Goal: Task Accomplishment & Management: Complete application form

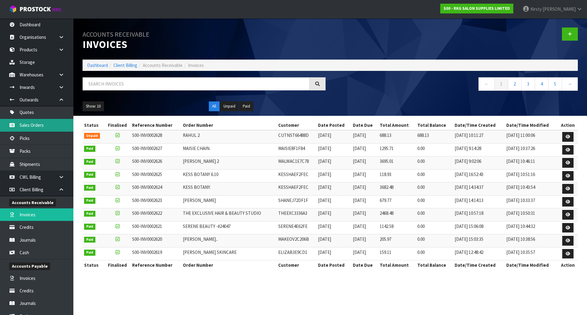
click at [41, 125] on link "Sales Orders" at bounding box center [36, 125] width 73 height 13
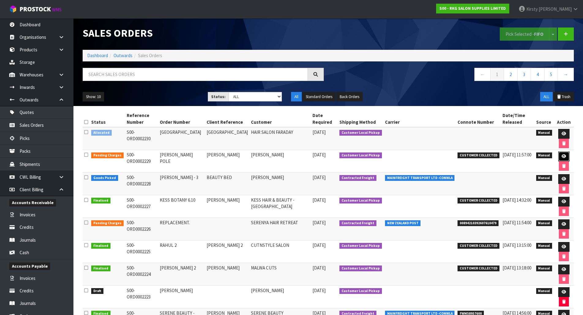
click at [563, 157] on icon at bounding box center [563, 156] width 5 height 4
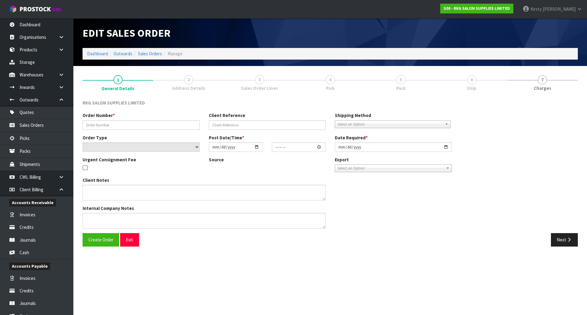
type input "[PERSON_NAME] POLE"
type input "[PERSON_NAME]"
select select "number:0"
type input "[DATE]"
type input "00:00:00.000"
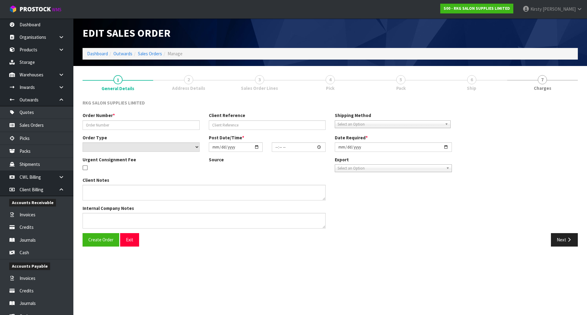
type input "[DATE]"
type textarea "FOR PICK UP"
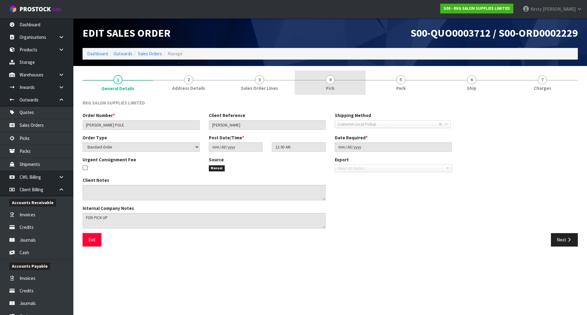
click at [327, 80] on span "4" at bounding box center [330, 79] width 9 height 9
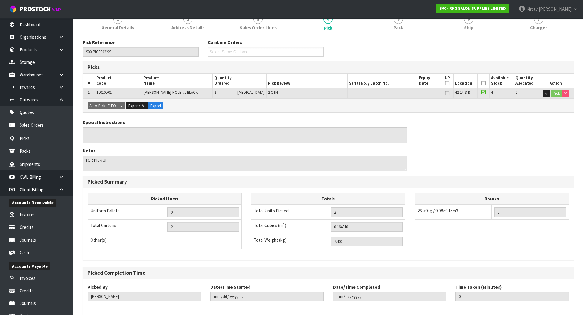
scroll to position [90, 0]
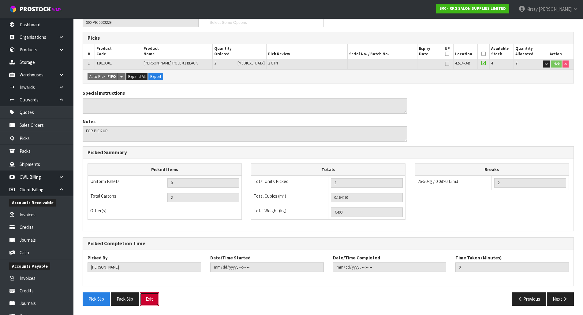
click at [155, 296] on button "Exit" at bounding box center [149, 299] width 19 height 13
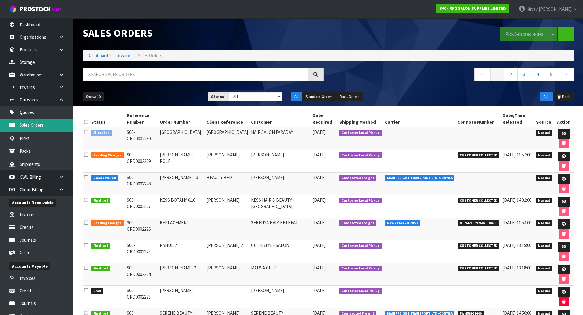
click at [30, 126] on link "Sales Orders" at bounding box center [36, 125] width 73 height 13
click at [30, 113] on link "Quotes" at bounding box center [36, 112] width 73 height 13
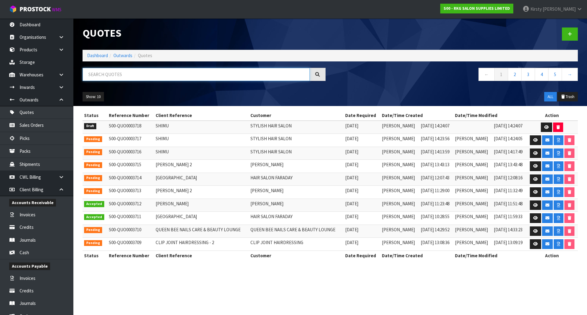
click at [107, 72] on input "text" at bounding box center [196, 74] width 227 height 13
type input "Q"
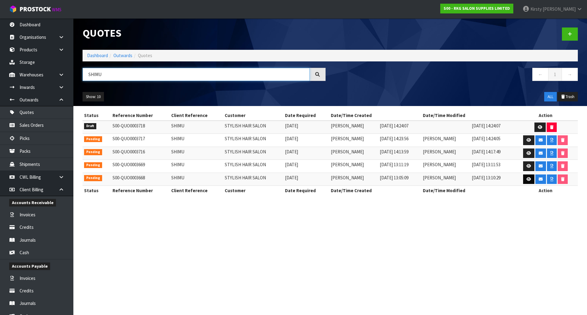
type input "SHIMU"
click at [529, 178] on icon at bounding box center [529, 179] width 5 height 4
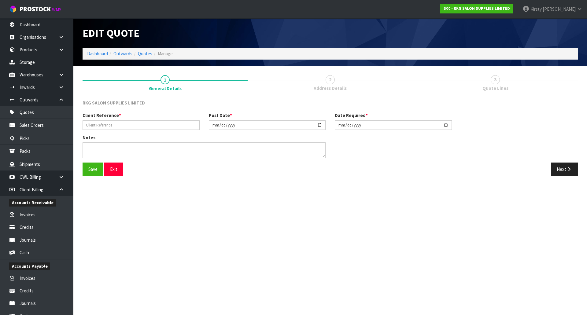
type input "SHIMU"
type input "[DATE]"
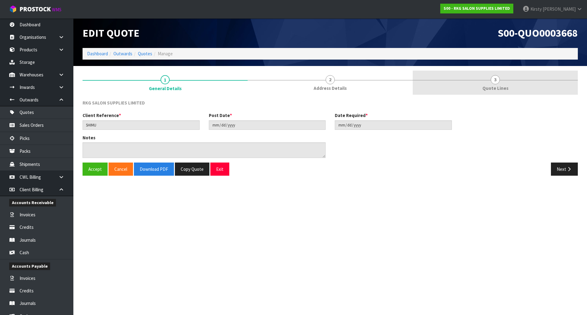
click at [497, 81] on span "3" at bounding box center [495, 79] width 9 height 9
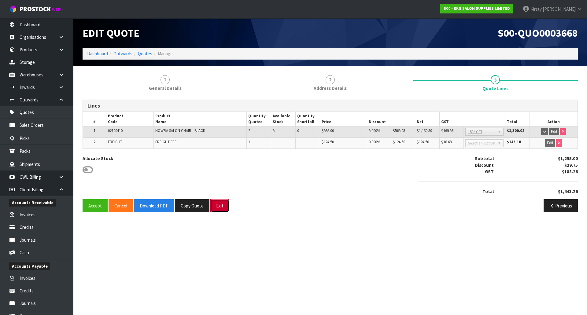
click at [224, 206] on button "Exit" at bounding box center [219, 205] width 19 height 13
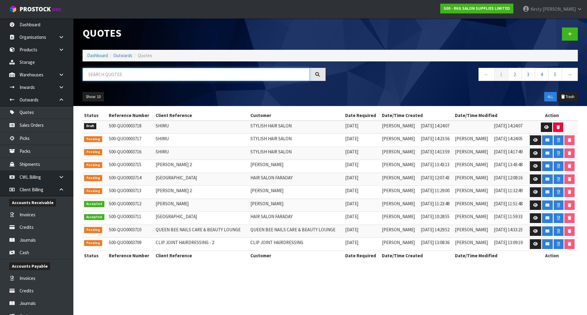
click at [121, 78] on input "text" at bounding box center [196, 74] width 227 height 13
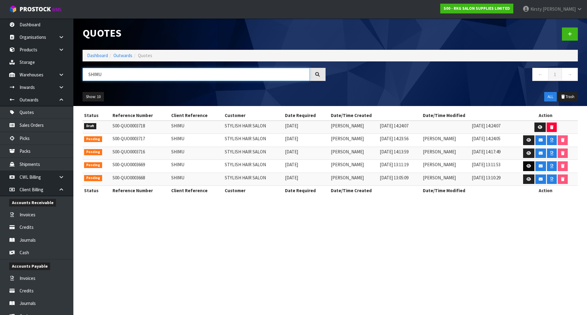
type input "SHIMU"
click at [529, 165] on icon at bounding box center [529, 166] width 5 height 4
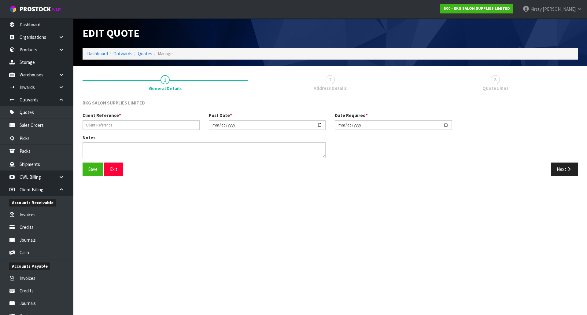
type input "SHIMU"
type input "[DATE]"
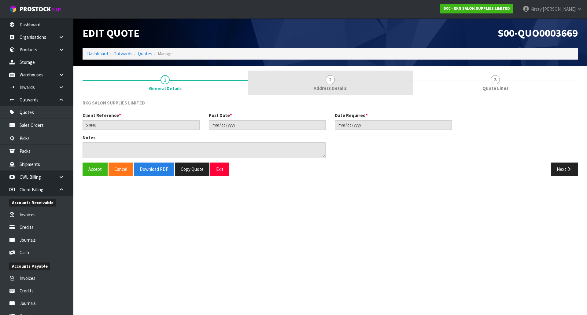
click at [328, 79] on span "2" at bounding box center [330, 79] width 9 height 9
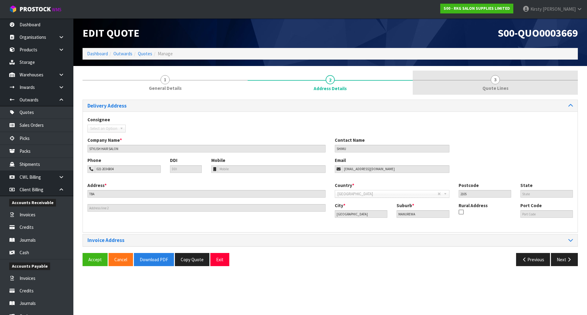
click at [495, 82] on span "3" at bounding box center [495, 79] width 9 height 9
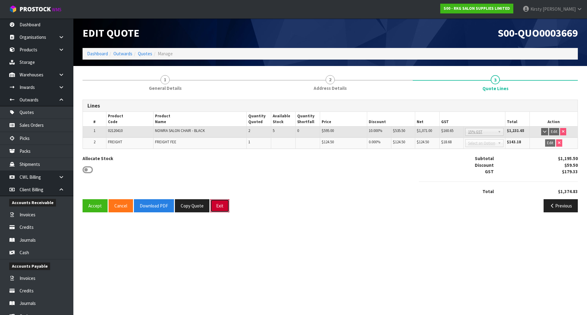
click at [223, 208] on button "Exit" at bounding box center [219, 205] width 19 height 13
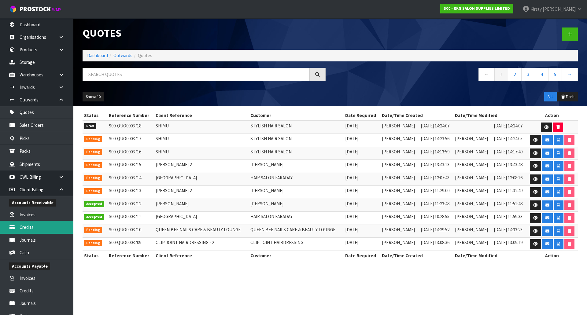
click at [29, 227] on link "Credits" at bounding box center [36, 227] width 73 height 13
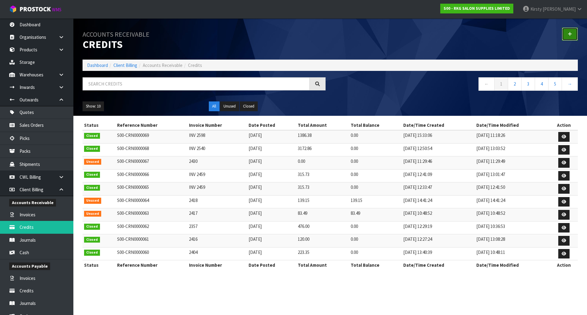
click at [570, 33] on icon at bounding box center [570, 34] width 4 height 5
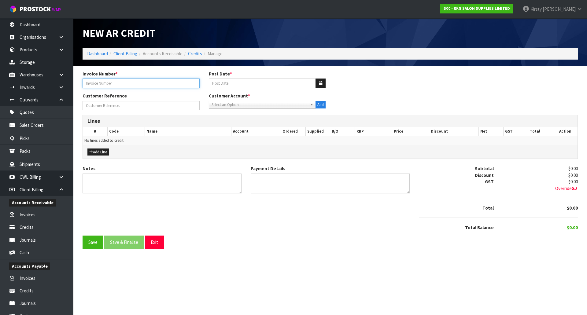
click at [117, 84] on input "text" at bounding box center [141, 83] width 117 height 9
type input "2622"
click at [319, 84] on icon "button" at bounding box center [320, 83] width 3 height 4
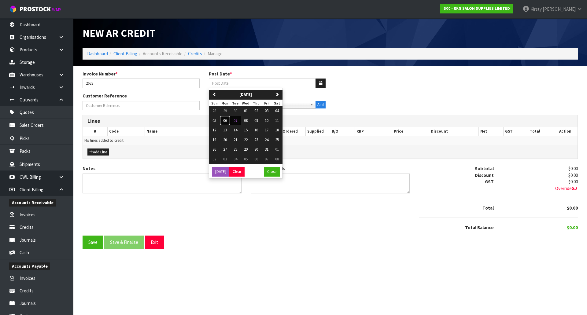
click at [224, 121] on span "06" at bounding box center [225, 120] width 4 height 5
type input "[DATE]"
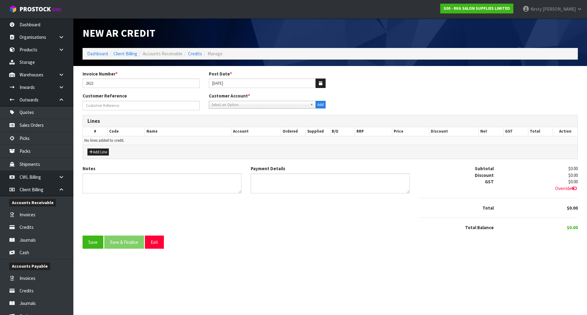
click at [228, 103] on span "Select an Option" at bounding box center [260, 104] width 96 height 7
type input "theex"
click at [229, 124] on li "THEEX C3336A3 - THE EXCLUSIVE HAIR & BEAUTY STUDIO" at bounding box center [262, 122] width 104 height 8
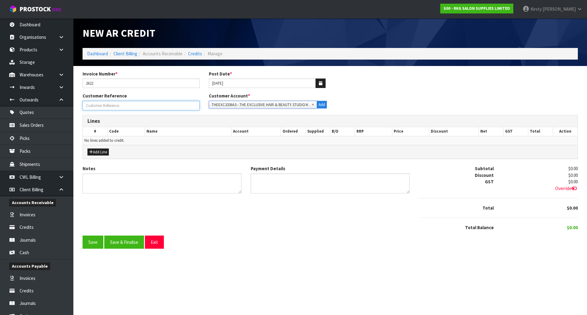
click at [104, 105] on input "Invoice Number *" at bounding box center [141, 105] width 117 height 9
type input "CREDIT"
click at [95, 153] on button "Add Line" at bounding box center [97, 152] width 21 height 7
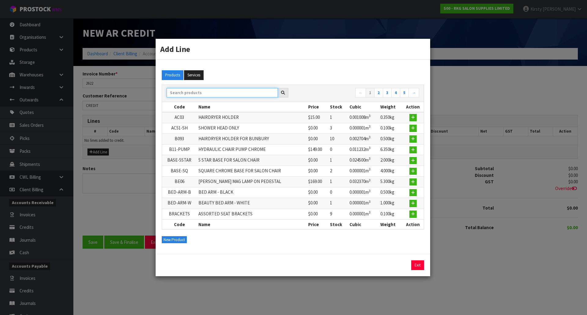
click at [180, 88] on input "text" at bounding box center [222, 92] width 111 height 9
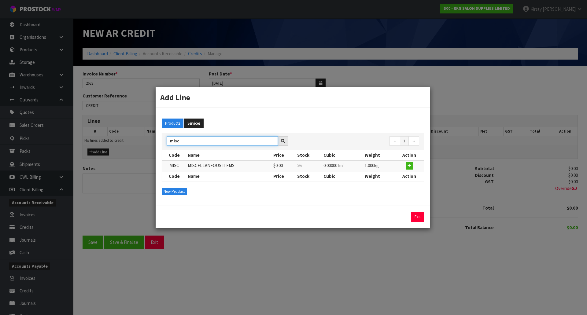
type input "misc"
click at [211, 164] on td "MISCELLANEOUS ITEMS" at bounding box center [229, 166] width 86 height 11
click at [410, 165] on icon "button" at bounding box center [410, 166] width 4 height 4
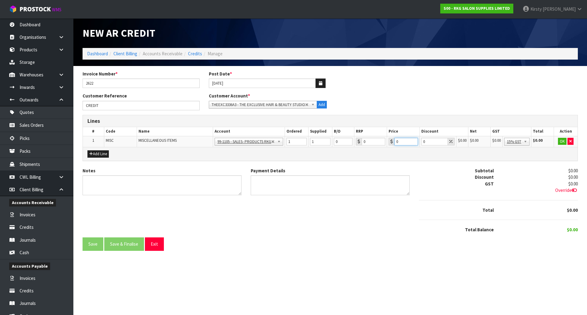
drag, startPoint x: 404, startPoint y: 143, endPoint x: 390, endPoint y: 143, distance: 14.4
click at [390, 143] on div "0" at bounding box center [403, 142] width 29 height 8
type input "86.96"
click at [563, 141] on button "OK" at bounding box center [562, 141] width 9 height 7
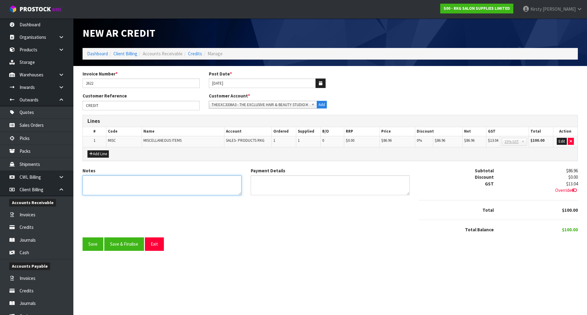
click at [111, 181] on textarea "Notes" at bounding box center [162, 186] width 159 height 20
type textarea "CREDIT TO USE AS PREFERRED"
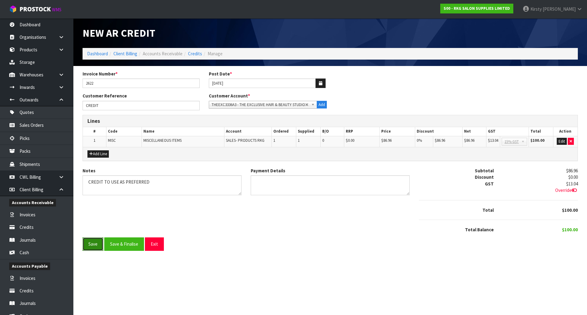
click at [95, 244] on button "Save" at bounding box center [93, 244] width 21 height 13
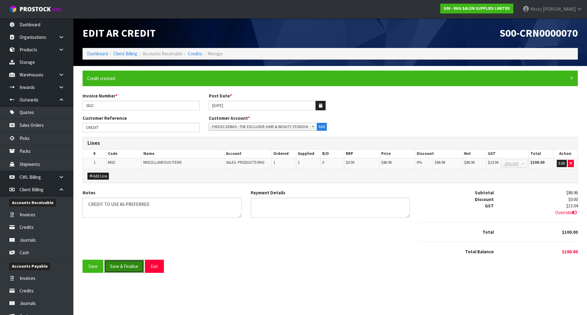
click at [120, 266] on button "Save & Finalise" at bounding box center [124, 266] width 40 height 13
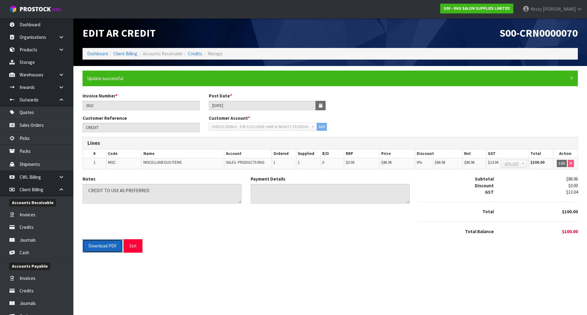
click at [110, 247] on button "Download PDF" at bounding box center [103, 246] width 40 height 13
click at [126, 245] on button "Exit" at bounding box center [133, 246] width 19 height 13
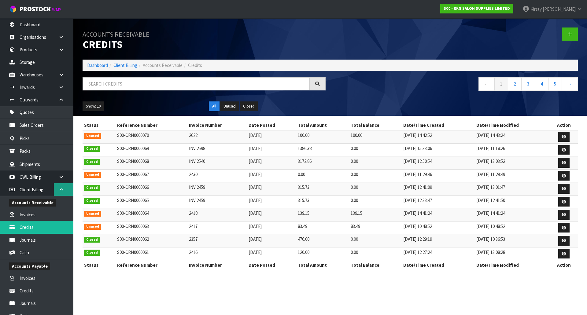
click at [60, 192] on icon at bounding box center [61, 190] width 6 height 5
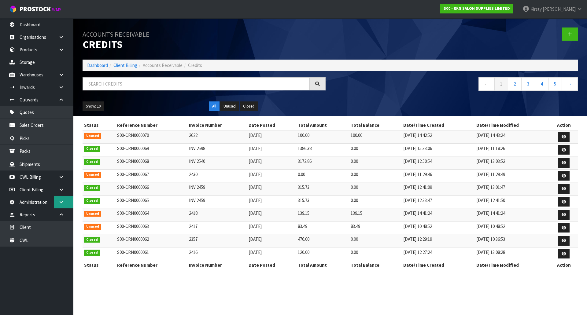
click at [58, 202] on link at bounding box center [64, 202] width 20 height 13
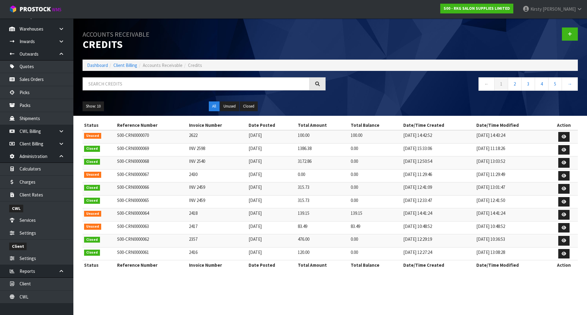
scroll to position [46, 0]
click at [31, 285] on link "Client" at bounding box center [36, 283] width 73 height 13
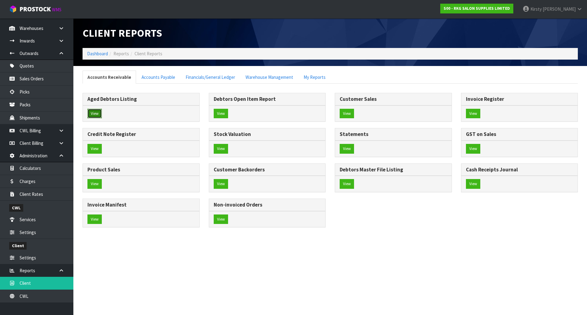
click at [99, 115] on button "View" at bounding box center [94, 114] width 14 height 10
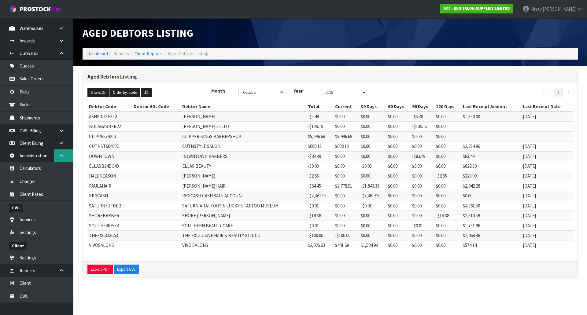
click at [61, 156] on icon at bounding box center [61, 156] width 6 height 5
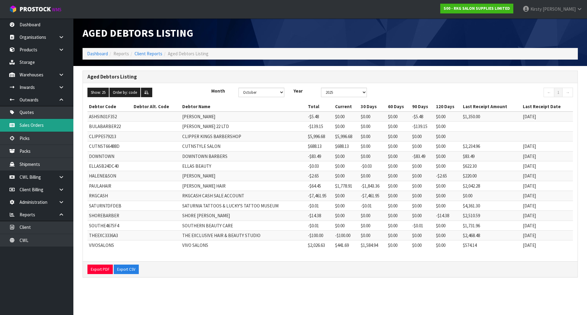
click at [36, 124] on link "Sales Orders" at bounding box center [36, 125] width 73 height 13
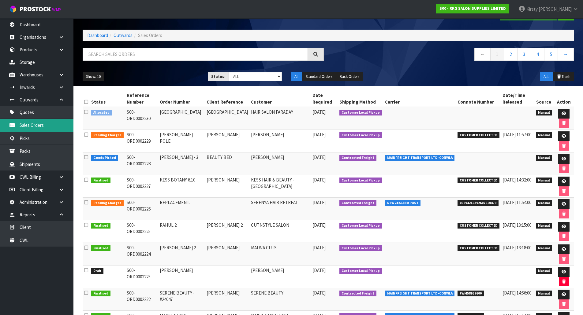
scroll to position [5, 0]
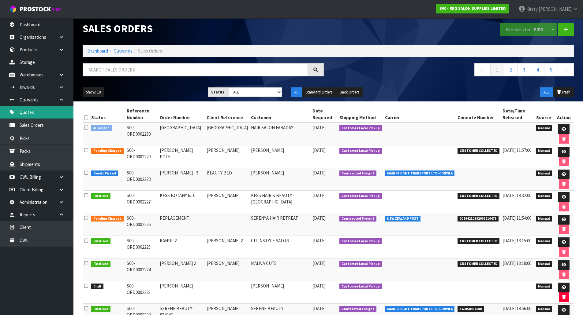
click at [24, 114] on link "Quotes" at bounding box center [36, 112] width 73 height 13
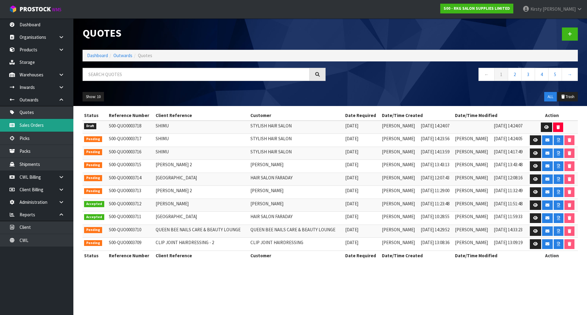
click at [28, 124] on link "Sales Orders" at bounding box center [36, 125] width 73 height 13
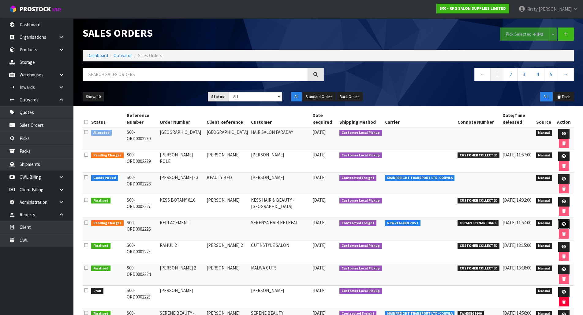
click at [562, 223] on icon at bounding box center [563, 224] width 5 height 4
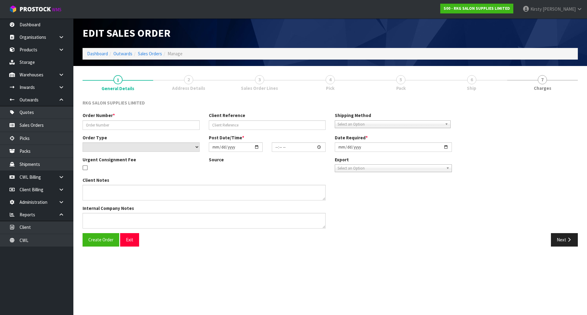
type input "REPLACEMENT."
select select "number:0"
type input "[DATE]"
type input "12:19:00.000"
type input "[DATE]"
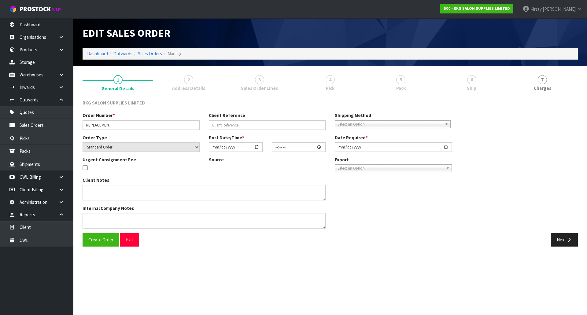
type textarea "PLEASE DISPATCH ASAP"
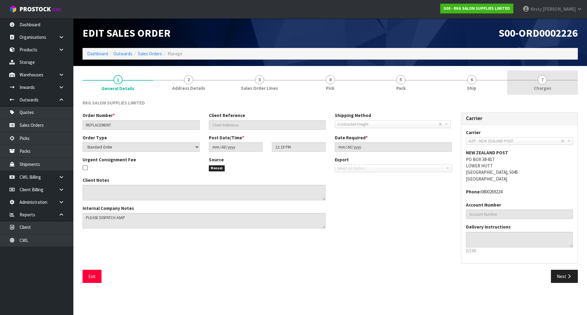
click at [543, 80] on span "7" at bounding box center [542, 79] width 9 height 9
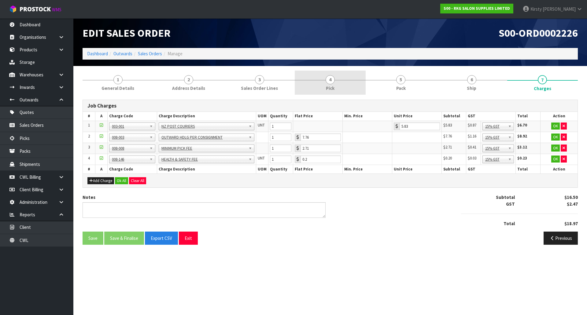
click at [329, 79] on span "4" at bounding box center [330, 79] width 9 height 9
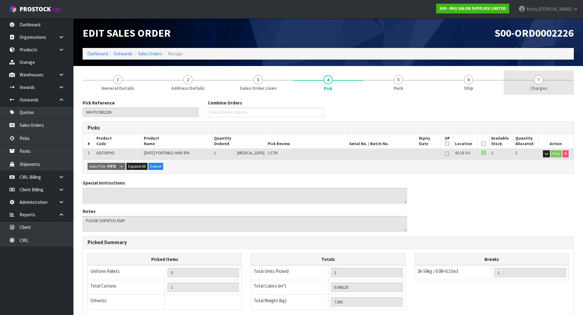
click at [539, 82] on span "7" at bounding box center [538, 79] width 9 height 9
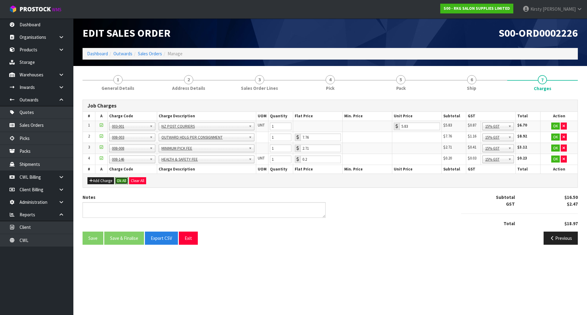
click at [120, 180] on button "Ok All" at bounding box center [121, 180] width 13 height 7
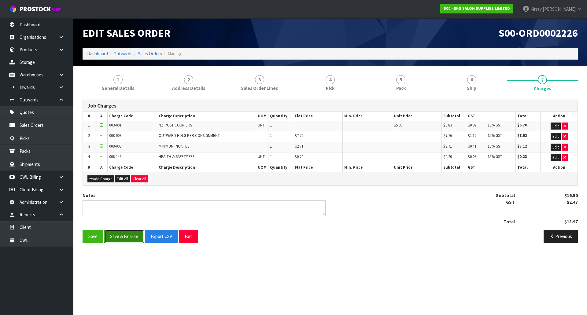
click at [120, 236] on button "Save & Finalise" at bounding box center [124, 236] width 40 height 13
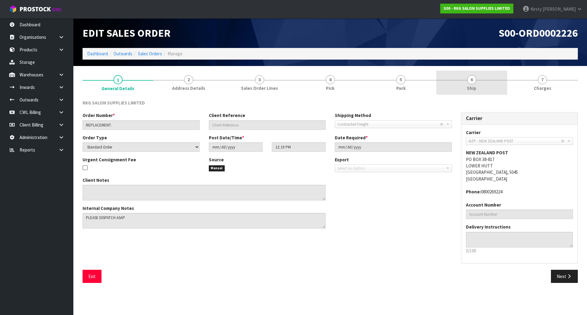
click at [470, 84] on span "6" at bounding box center [471, 79] width 9 height 9
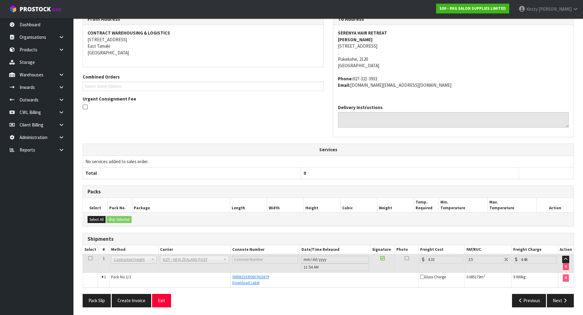
scroll to position [88, 0]
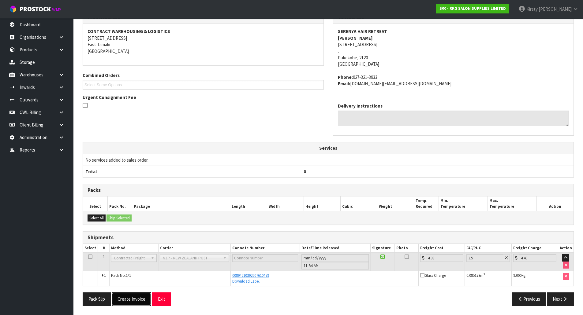
click at [133, 296] on button "Create Invoice" at bounding box center [131, 299] width 39 height 13
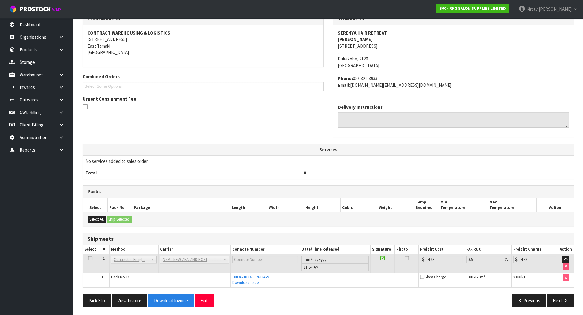
scroll to position [110, 0]
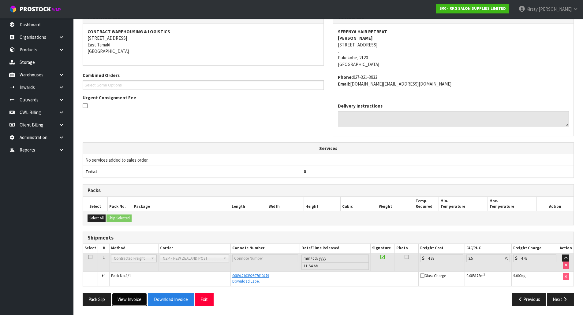
click at [134, 299] on button "View Invoice" at bounding box center [129, 299] width 35 height 13
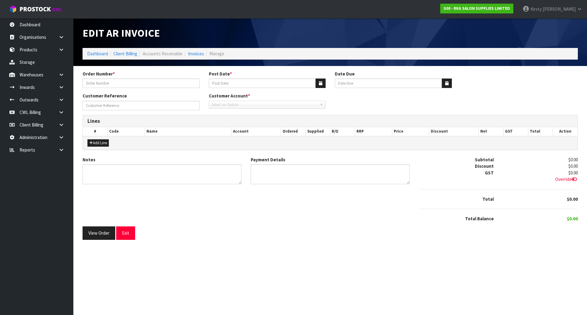
type input "REPLACEMENT."
type input "[DATE]"
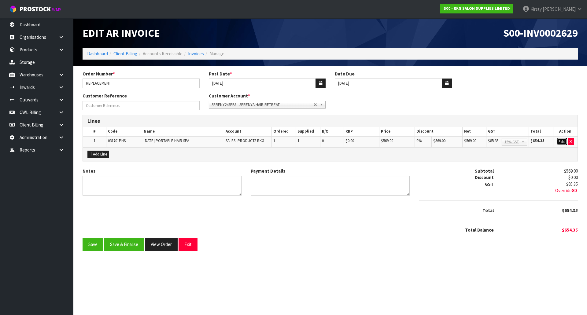
click at [562, 143] on button "Edit" at bounding box center [562, 141] width 10 height 7
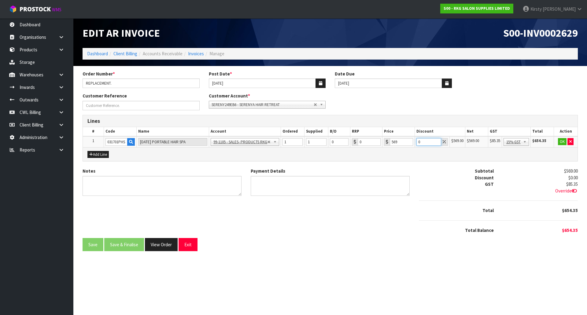
drag, startPoint x: 422, startPoint y: 143, endPoint x: 407, endPoint y: 144, distance: 15.6
click at [407, 144] on tr "1 031701PHS KARMA PORTABLE HAIR SPA 99-1100 - SALES -ADMIN 99-1105 - SALES- PRO…" at bounding box center [330, 141] width 495 height 11
type input "100"
click at [559, 140] on button "OK" at bounding box center [562, 141] width 9 height 7
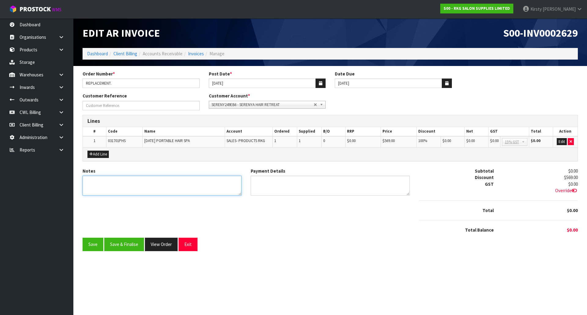
click at [94, 180] on textarea "Notes" at bounding box center [162, 186] width 159 height 20
type textarea "E"
type textarea "WARRANTY REPLACEMENT"
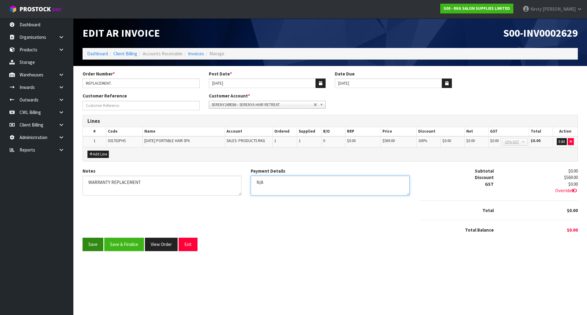
type textarea "N/A"
click at [98, 243] on button "Save" at bounding box center [93, 244] width 21 height 13
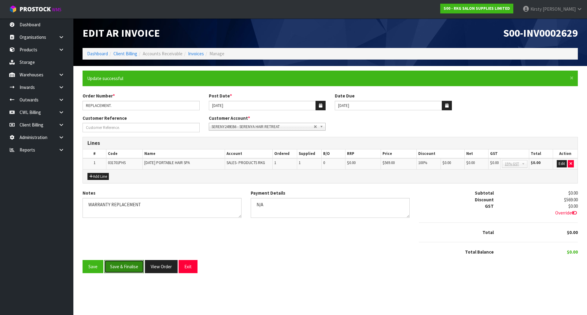
click at [118, 266] on button "Save & Finalise" at bounding box center [124, 266] width 40 height 13
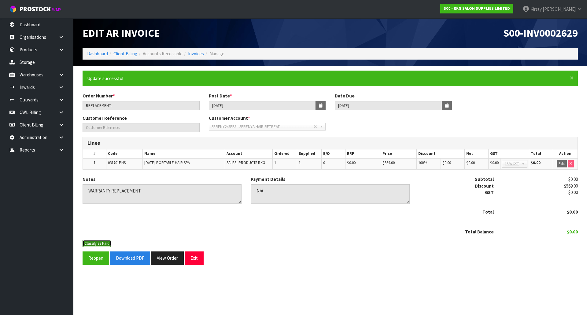
click at [107, 246] on button "Classify as Paid" at bounding box center [97, 243] width 29 height 7
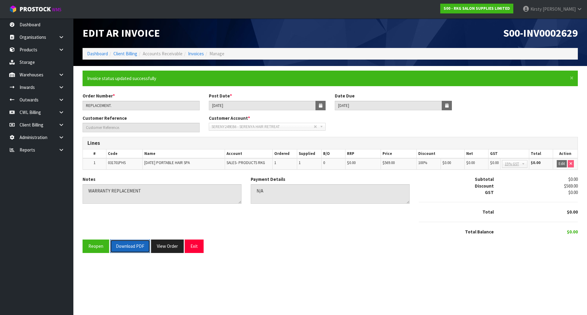
click at [126, 251] on button "Download PDF" at bounding box center [130, 246] width 40 height 13
click at [194, 242] on button "Exit" at bounding box center [194, 246] width 19 height 13
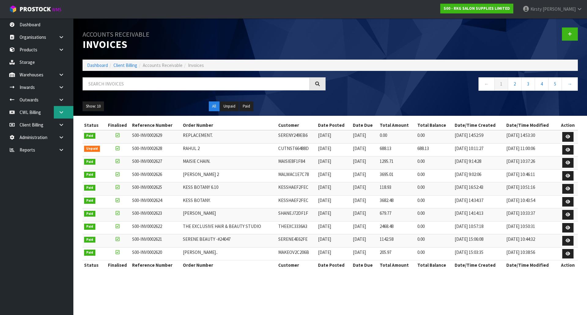
click at [59, 110] on link at bounding box center [64, 112] width 20 height 13
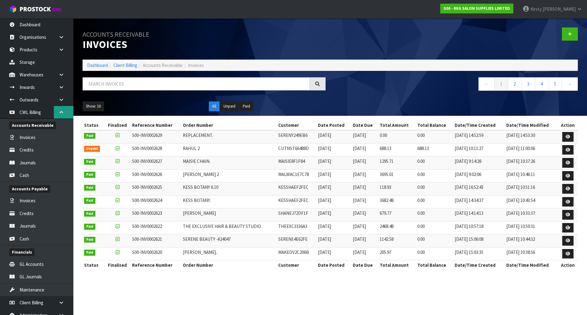
click at [58, 112] on link at bounding box center [64, 112] width 20 height 13
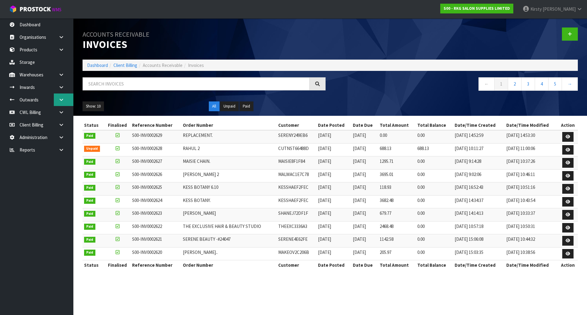
click at [61, 102] on icon at bounding box center [61, 100] width 6 height 5
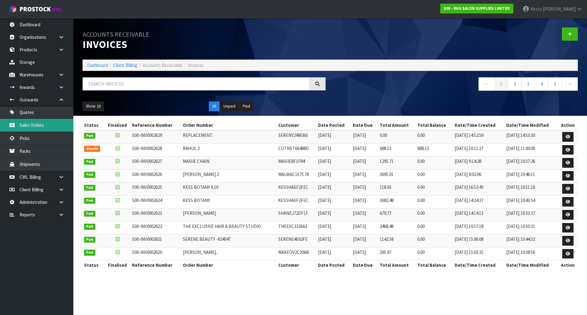
click at [33, 122] on link "Sales Orders" at bounding box center [36, 125] width 73 height 13
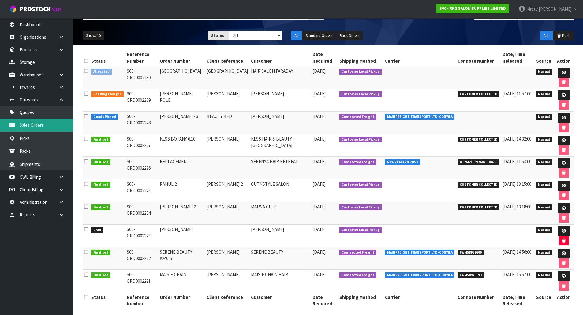
scroll to position [66, 0]
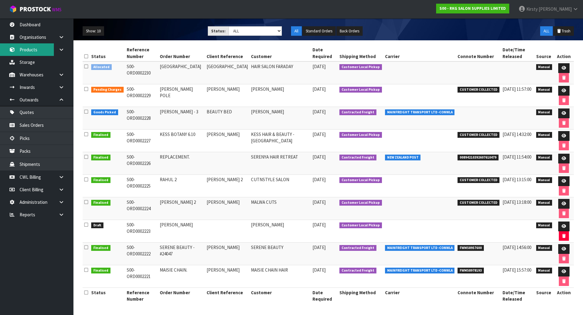
click at [33, 50] on link "Products" at bounding box center [36, 49] width 73 height 13
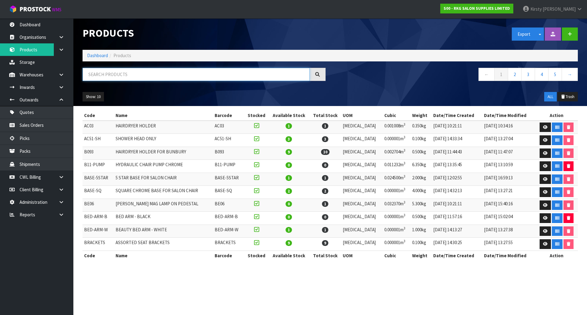
click at [104, 69] on input "text" at bounding box center [196, 74] width 227 height 13
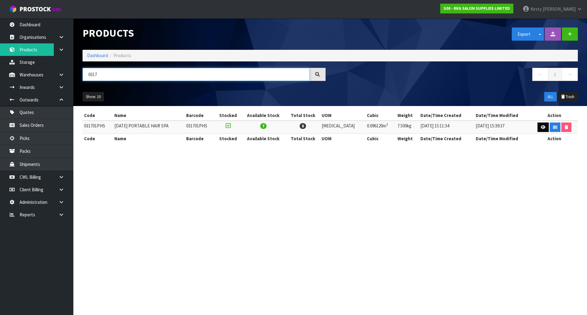
type input "0317"
click at [541, 127] on icon at bounding box center [543, 127] width 5 height 4
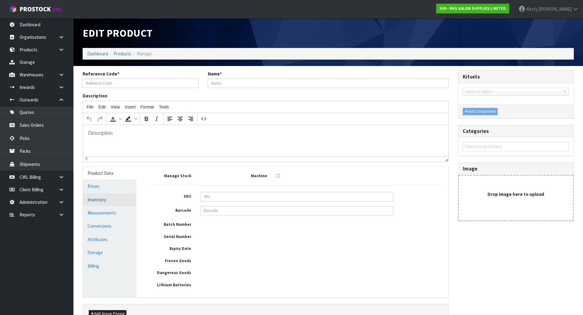
type input "031701PHS"
type input "[DATE] PORTABLE HAIR SPA"
type input "89"
type input "36"
type input "30"
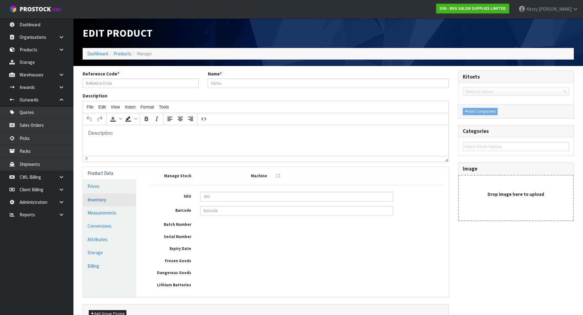
type input "0.09612"
type input "7.5"
click at [102, 214] on link "Measurements" at bounding box center [109, 213] width 53 height 13
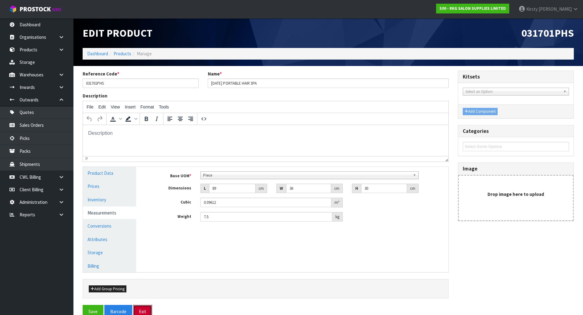
click at [142, 310] on button "Exit" at bounding box center [142, 311] width 19 height 13
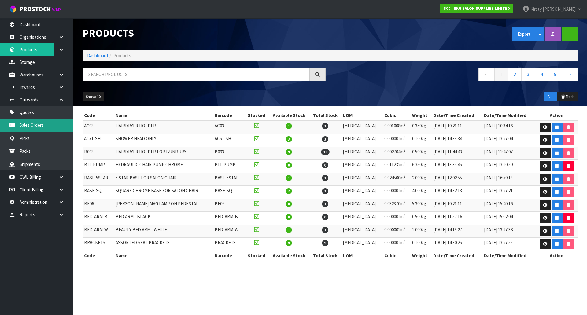
click at [36, 121] on link "Sales Orders" at bounding box center [36, 125] width 73 height 13
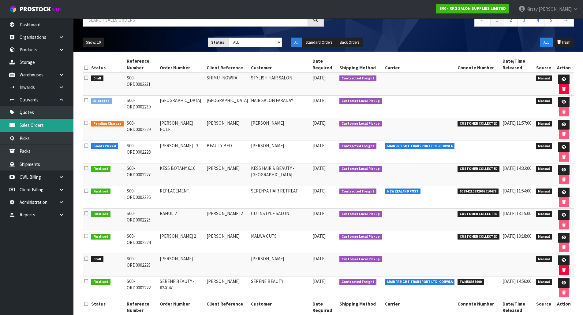
scroll to position [66, 0]
